Goal: Information Seeking & Learning: Understand process/instructions

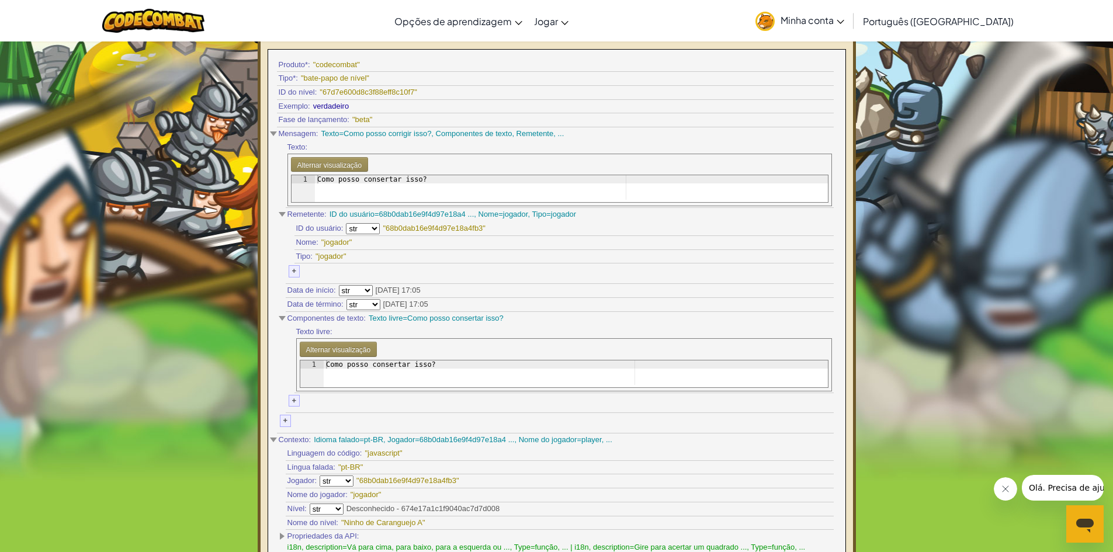
scroll to position [234, 0]
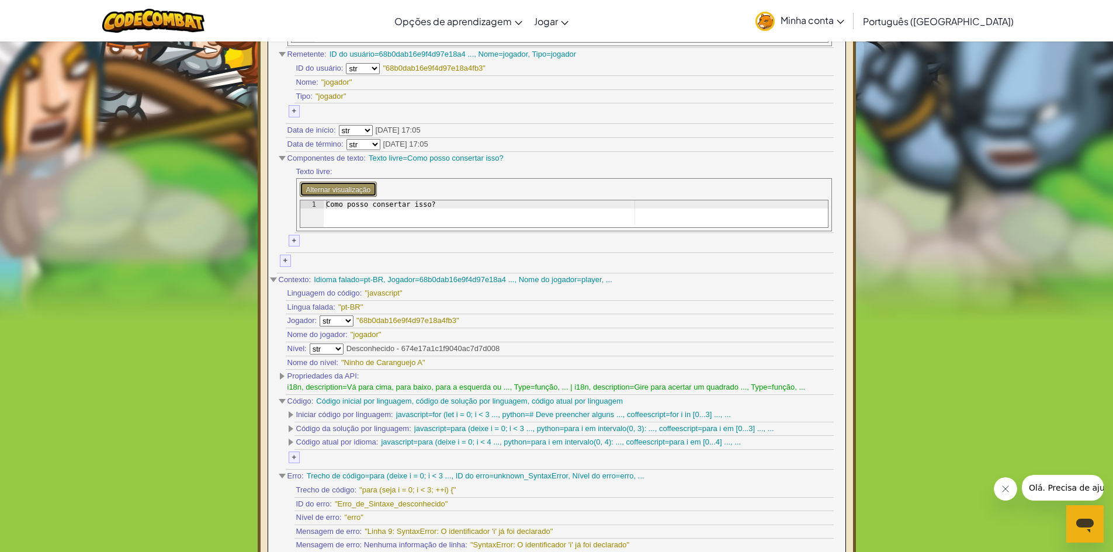
click at [335, 186] on font "Alternar visualização" at bounding box center [338, 190] width 65 height 8
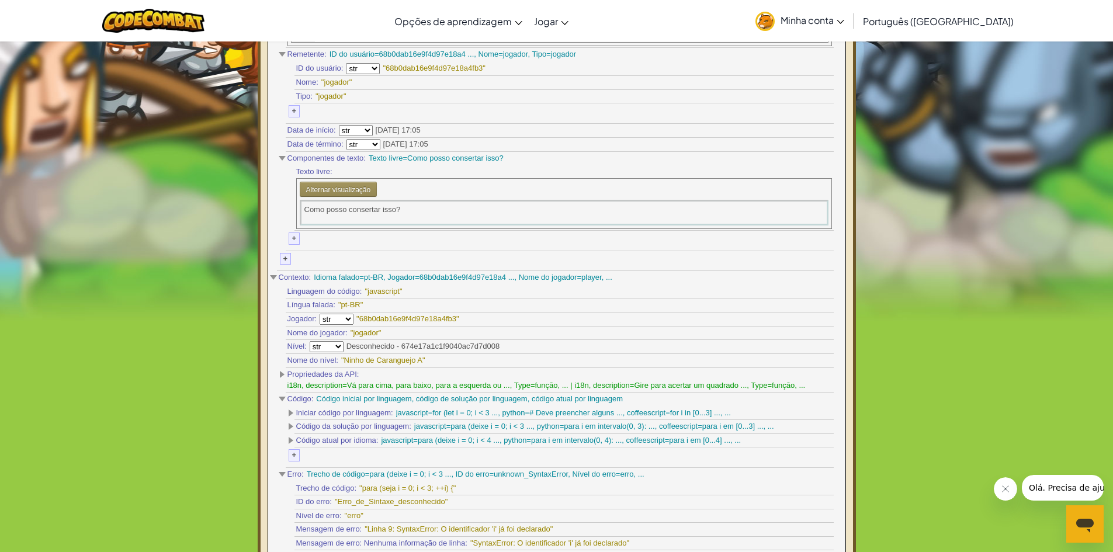
click at [369, 205] on font "Como posso consertar isso?" at bounding box center [352, 209] width 96 height 9
drag, startPoint x: 385, startPoint y: 208, endPoint x: 412, endPoint y: 210, distance: 27.5
click at [412, 210] on p "Como posso consertar isso?" at bounding box center [563, 209] width 519 height 11
drag, startPoint x: 398, startPoint y: 215, endPoint x: 376, endPoint y: 232, distance: 27.9
click at [379, 229] on div "Alternar visualização 1 Como posso consertar isso? הההההההההההההההההההההההההההה…" at bounding box center [564, 203] width 536 height 51
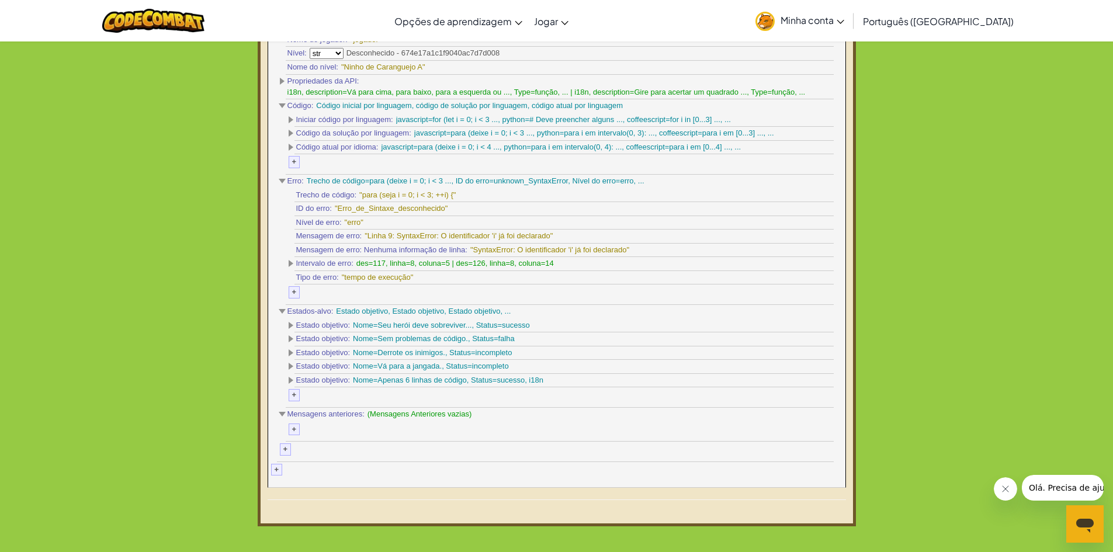
scroll to position [584, 0]
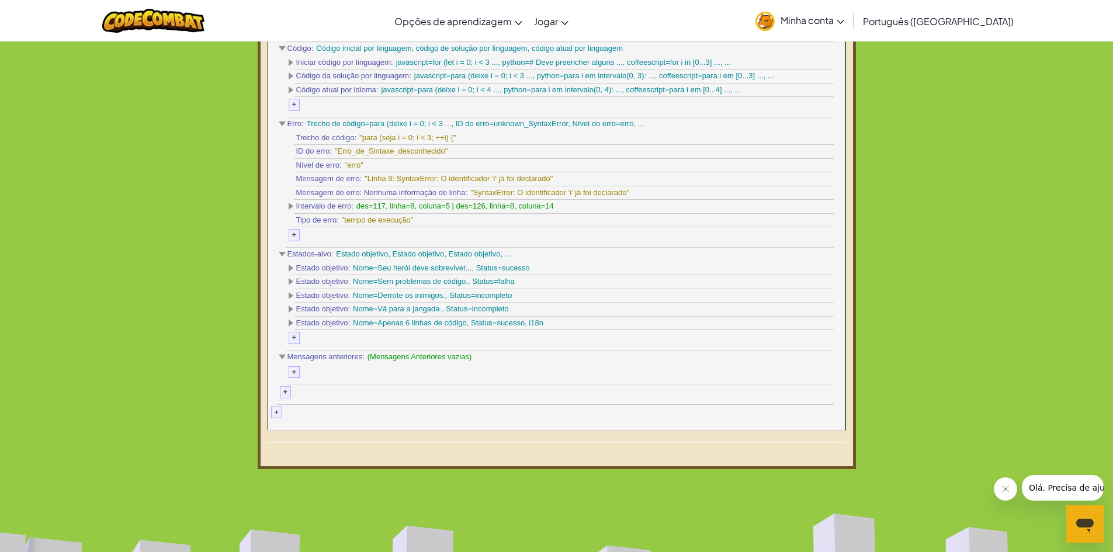
click at [388, 300] on div "Nome=Derrote os inimigos., Status=incompleto" at bounding box center [432, 295] width 159 height 11
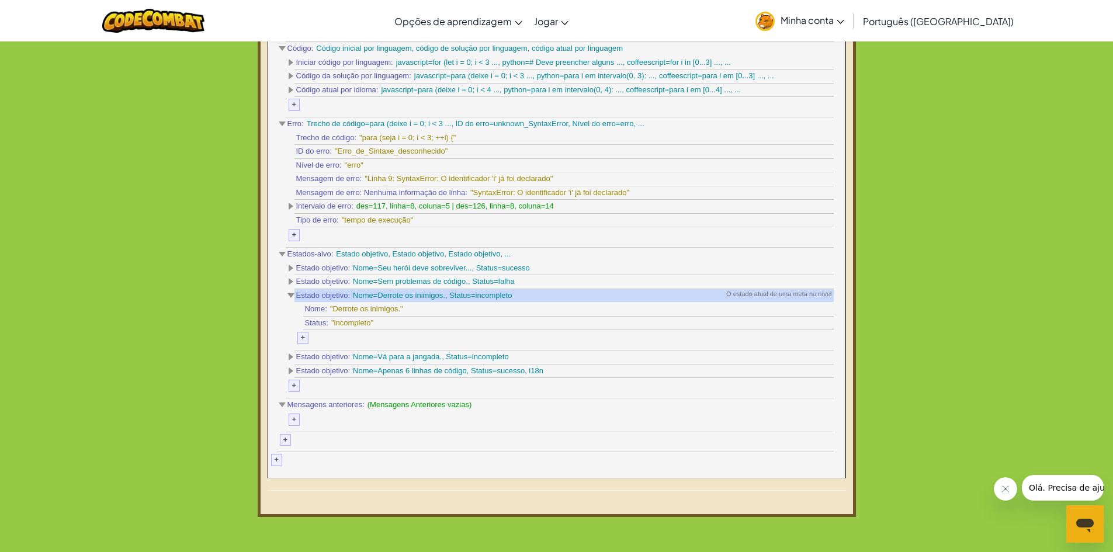
drag, startPoint x: 381, startPoint y: 291, endPoint x: 429, endPoint y: 294, distance: 48.0
click at [429, 294] on font "Nome=Derrote os inimigos., Status=incompleto" at bounding box center [432, 295] width 159 height 9
click at [777, 285] on div "Estado objetivo: Nome=Seu herói deve sobreviver..., Status=sucesso O estado atu…" at bounding box center [563, 329] width 539 height 137
click at [777, 286] on div "Estado objetivo: Nome=Sem problemas de código., Status=falha O estado atual de …" at bounding box center [563, 281] width 539 height 13
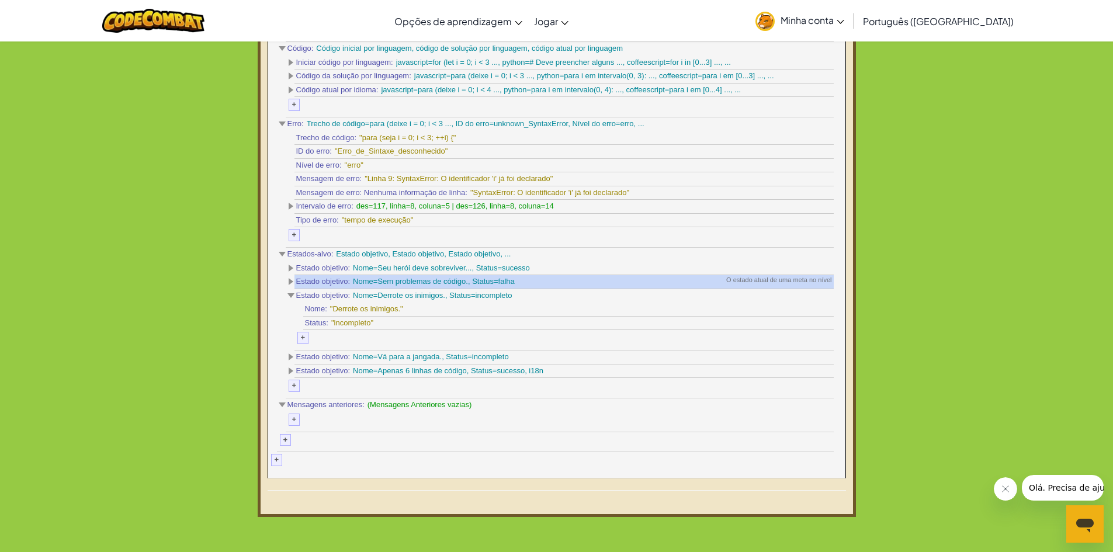
click at [780, 310] on div "Nome: "Derrote os inimigos."" at bounding box center [568, 309] width 530 height 13
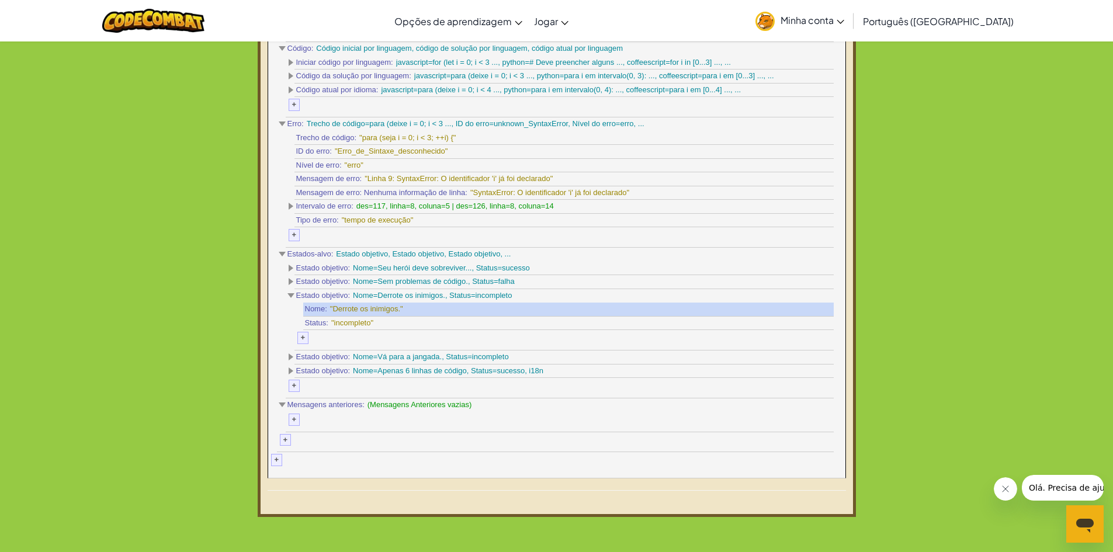
click at [783, 293] on div "Estado objetivo: Nome=Derrote os inimigos., Status=incompleto O estado atual de…" at bounding box center [563, 295] width 539 height 13
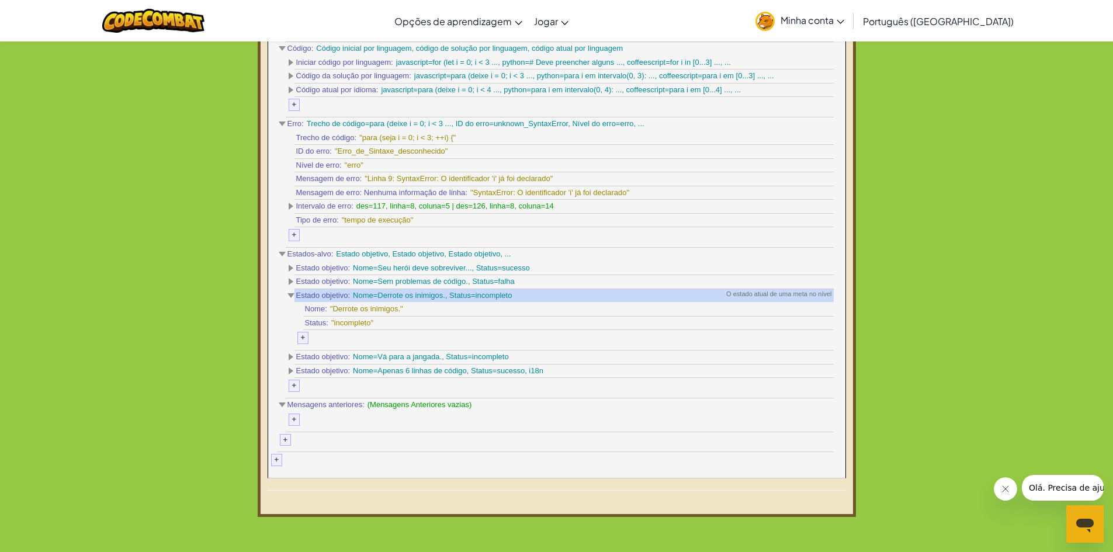
click at [796, 353] on div "Estado objetivo: Nome=Seu herói deve sobreviver..., Status=sucesso O estado atu…" at bounding box center [563, 329] width 539 height 137
click at [800, 377] on div "Estado objetivo: Nome=Seu herói deve sobreviver..., Status=sucesso O estado atu…" at bounding box center [563, 329] width 539 height 137
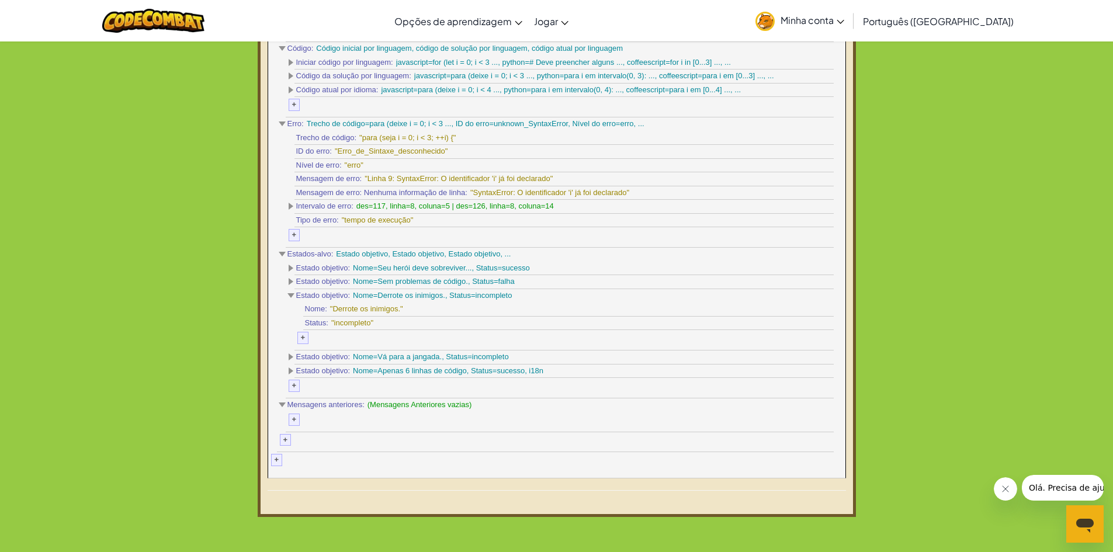
click at [799, 392] on div "Estado objetivo: Nome=Seu herói deve sobreviver..., Status=sucesso O estado atu…" at bounding box center [563, 329] width 539 height 137
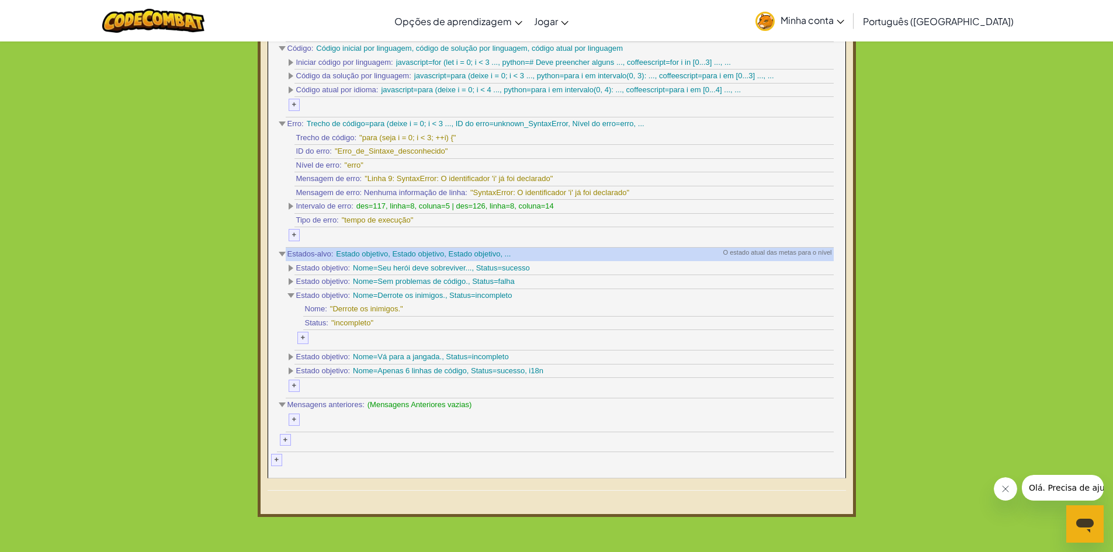
drag, startPoint x: 769, startPoint y: 408, endPoint x: 545, endPoint y: 478, distance: 235.0
click at [765, 409] on div "Linguagem do código: "javascript" A linguagem de programação do jogador Língua …" at bounding box center [560, 193] width 548 height 518
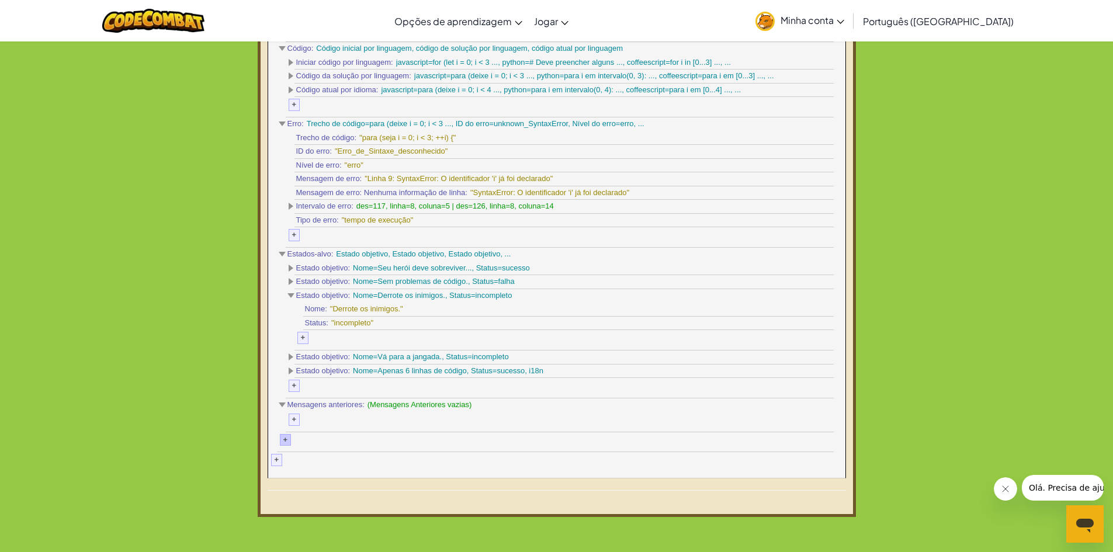
click at [286, 440] on font "+" at bounding box center [285, 439] width 5 height 9
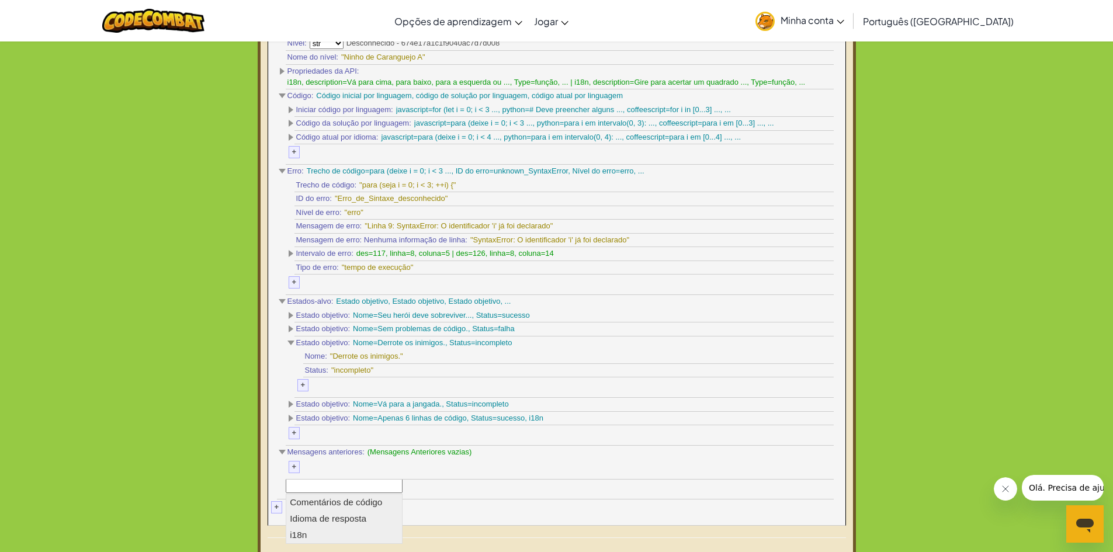
scroll to position [569, 0]
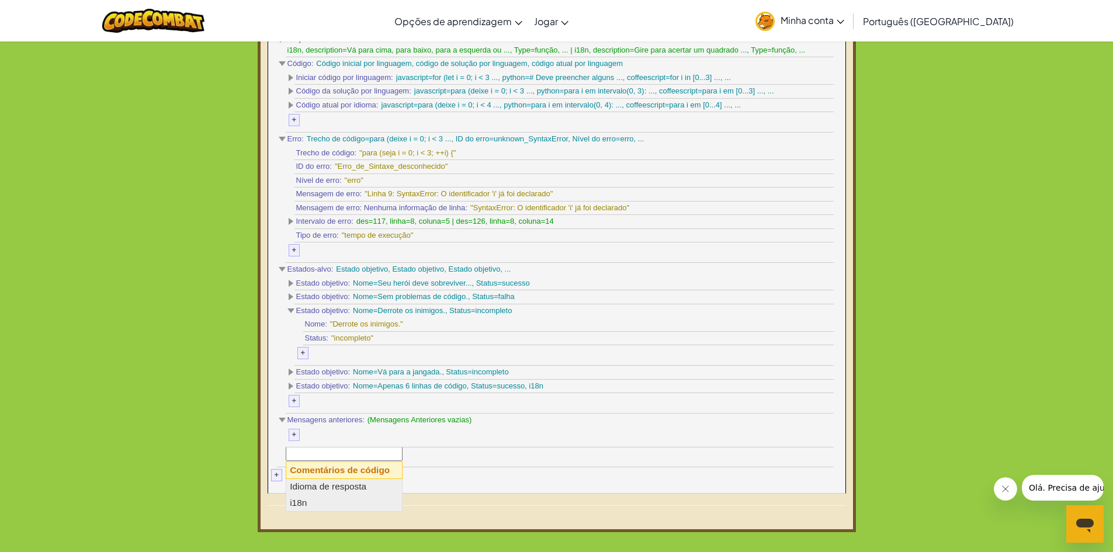
click at [354, 469] on font "Comentários de código" at bounding box center [340, 470] width 100 height 10
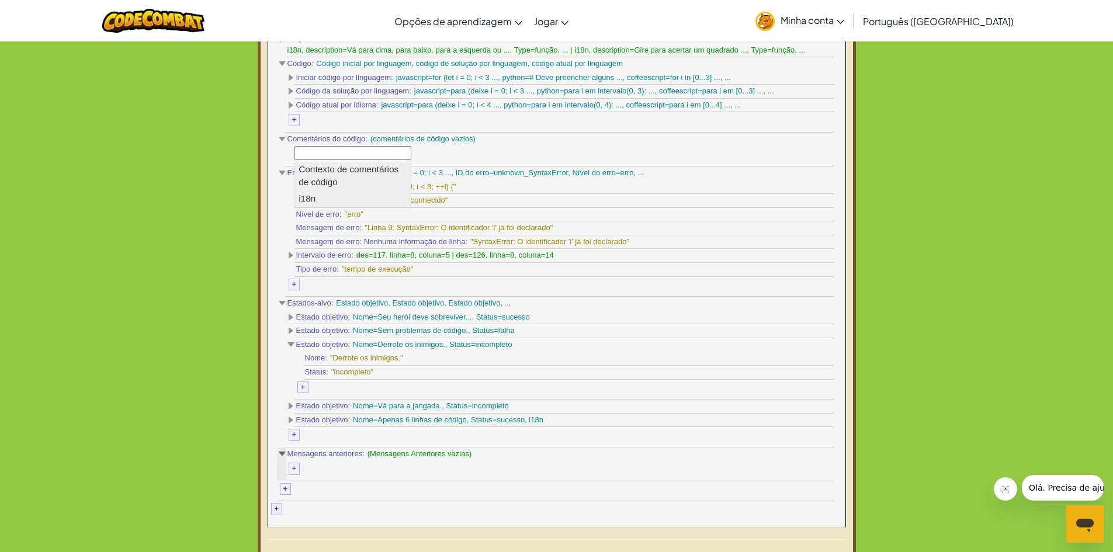
click at [285, 485] on font "+" at bounding box center [285, 488] width 5 height 9
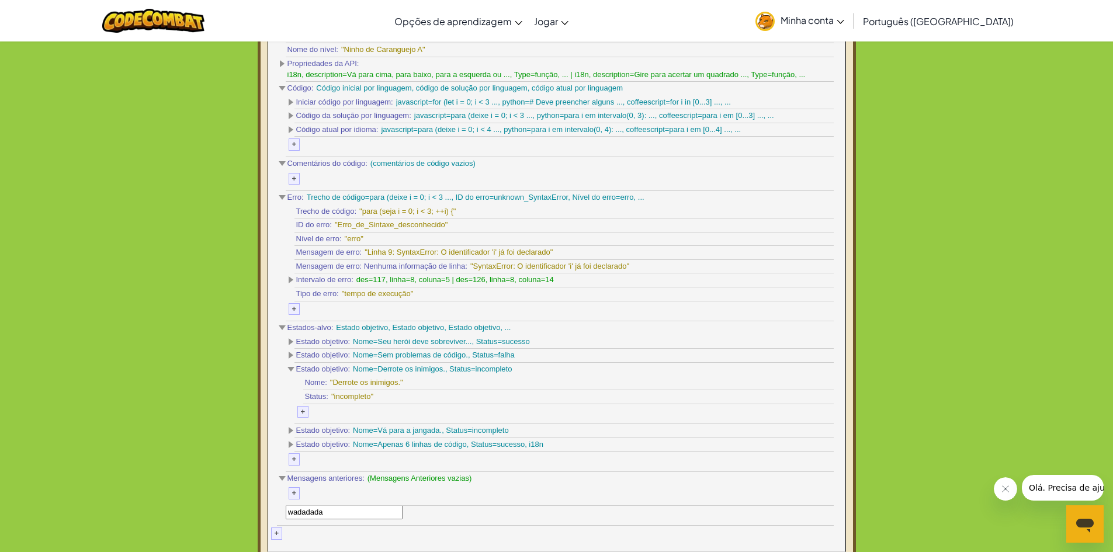
type input "wadadada"
